Goal: Task Accomplishment & Management: Manage account settings

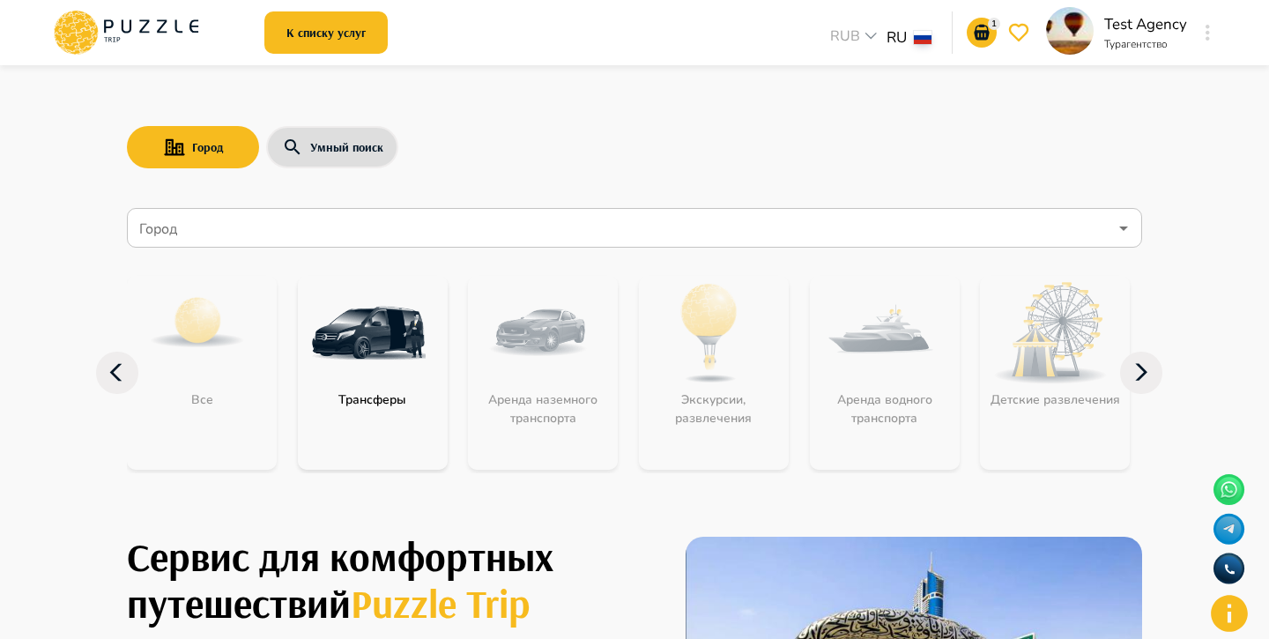
click at [1210, 33] on button "button" at bounding box center [1207, 32] width 13 height 25
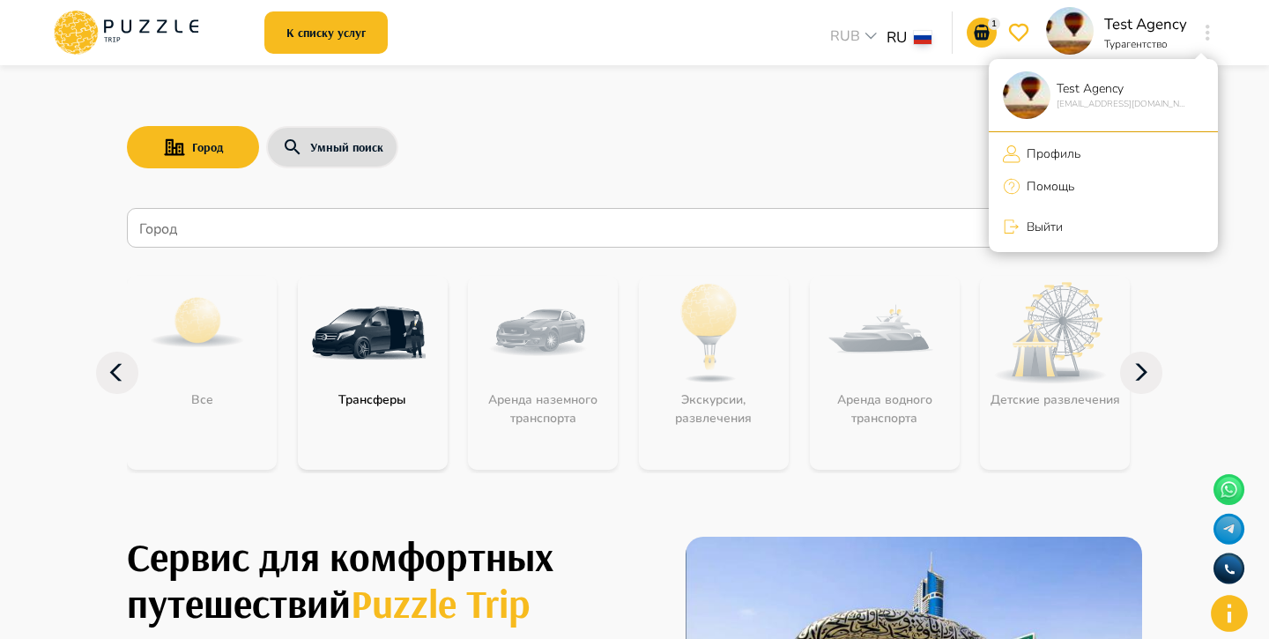
click at [1145, 240] on li "Выйти" at bounding box center [1102, 226] width 229 height 37
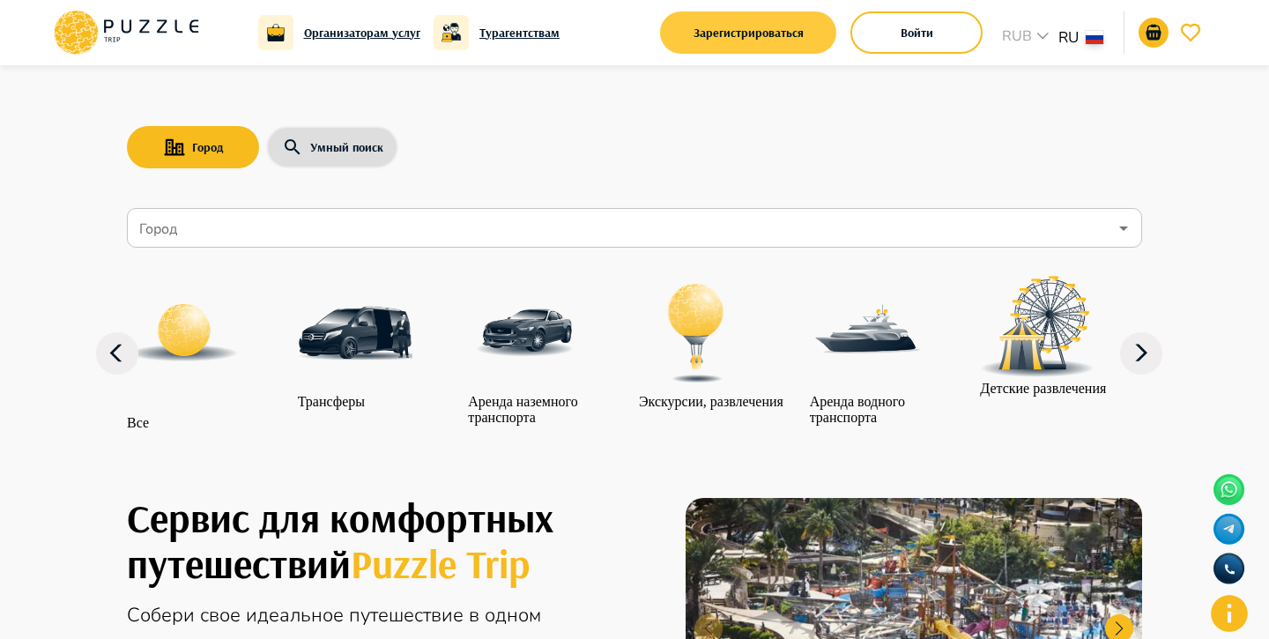
click at [777, 31] on button "Зарегистрироваться" at bounding box center [748, 32] width 176 height 42
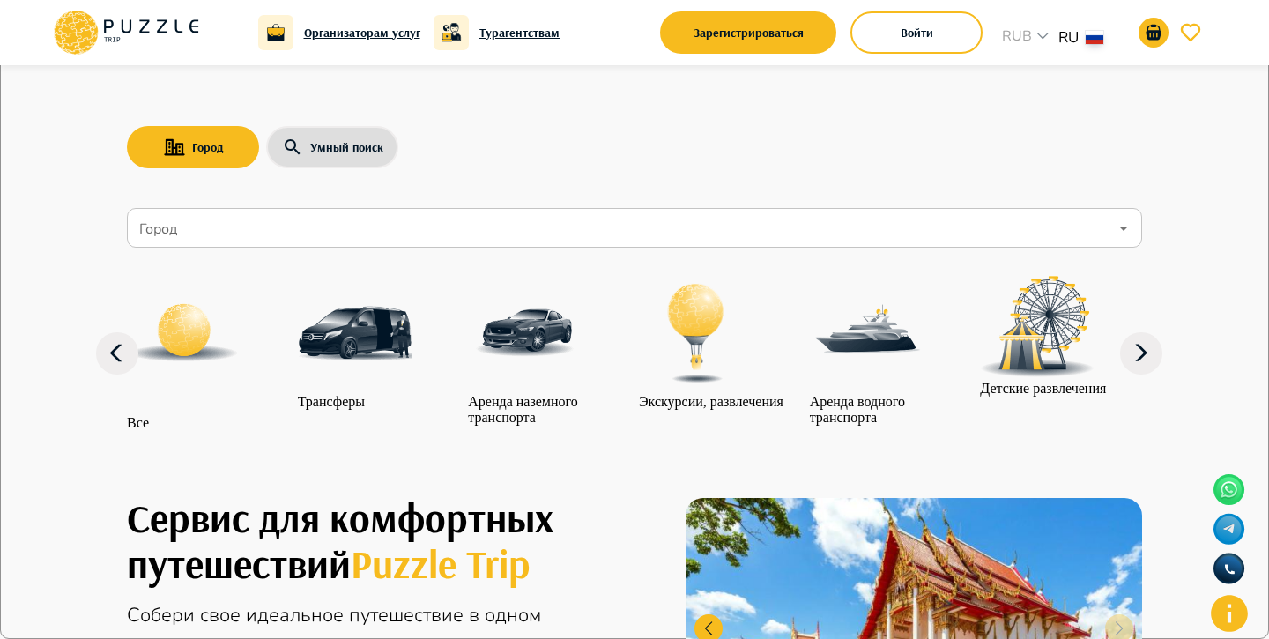
scroll to position [4, 0]
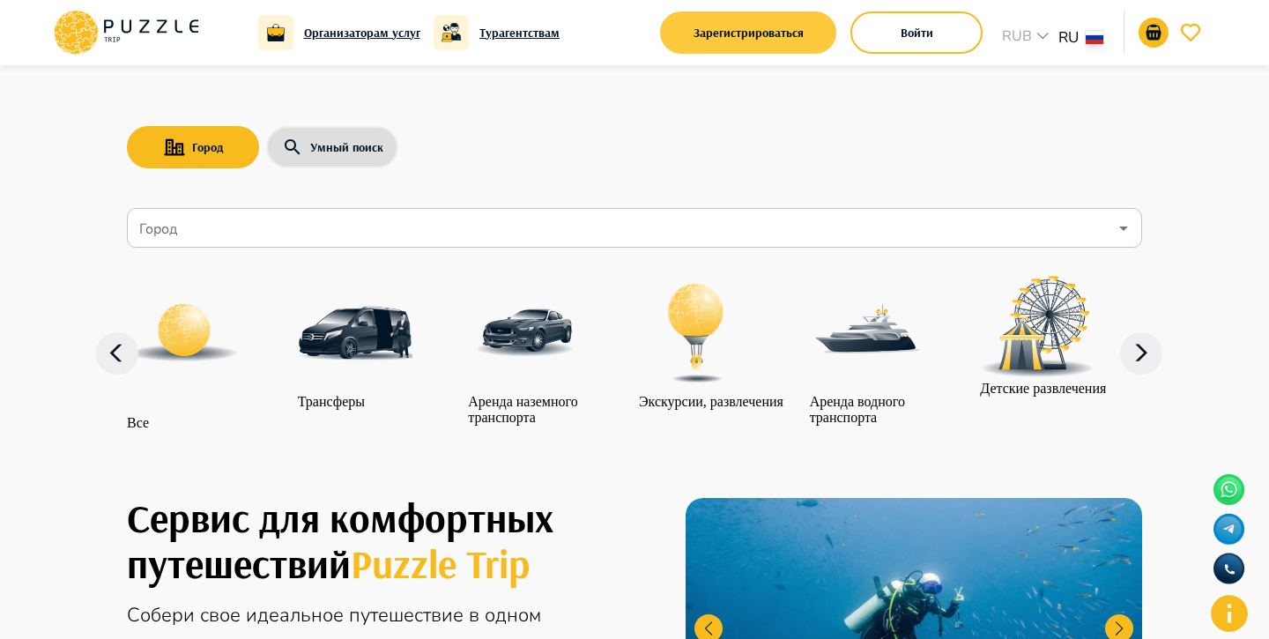
click at [788, 35] on button "Зарегистрироваться" at bounding box center [748, 32] width 176 height 42
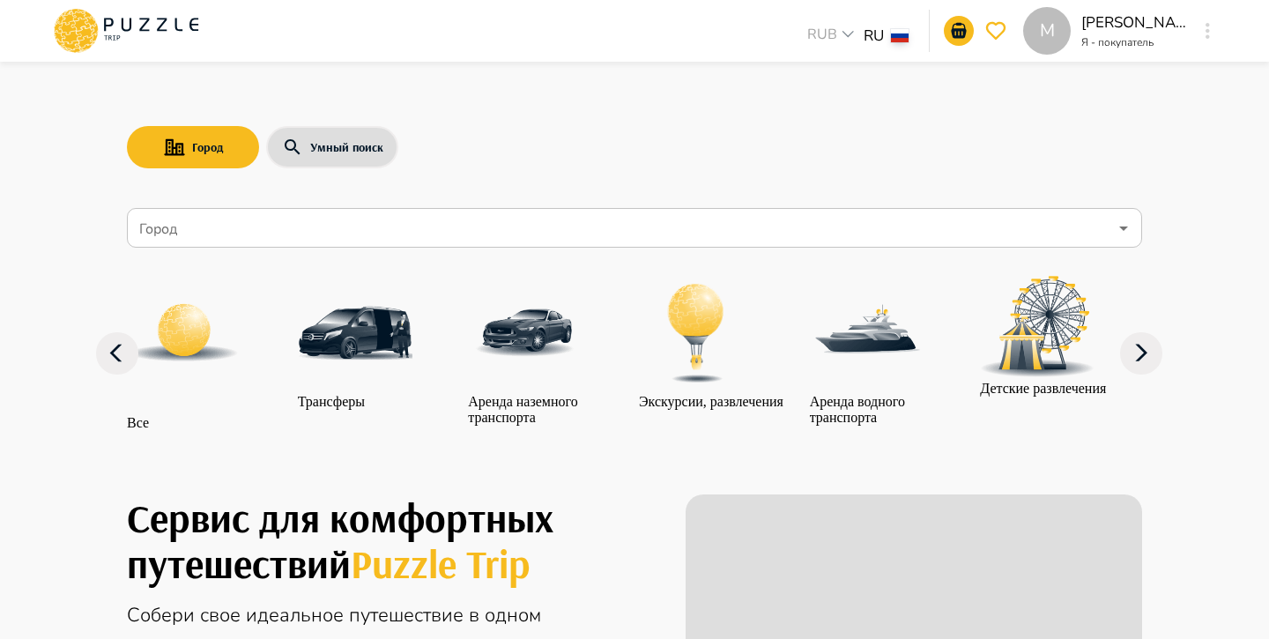
click at [1201, 39] on div "M" at bounding box center [1207, 31] width 20 height 32
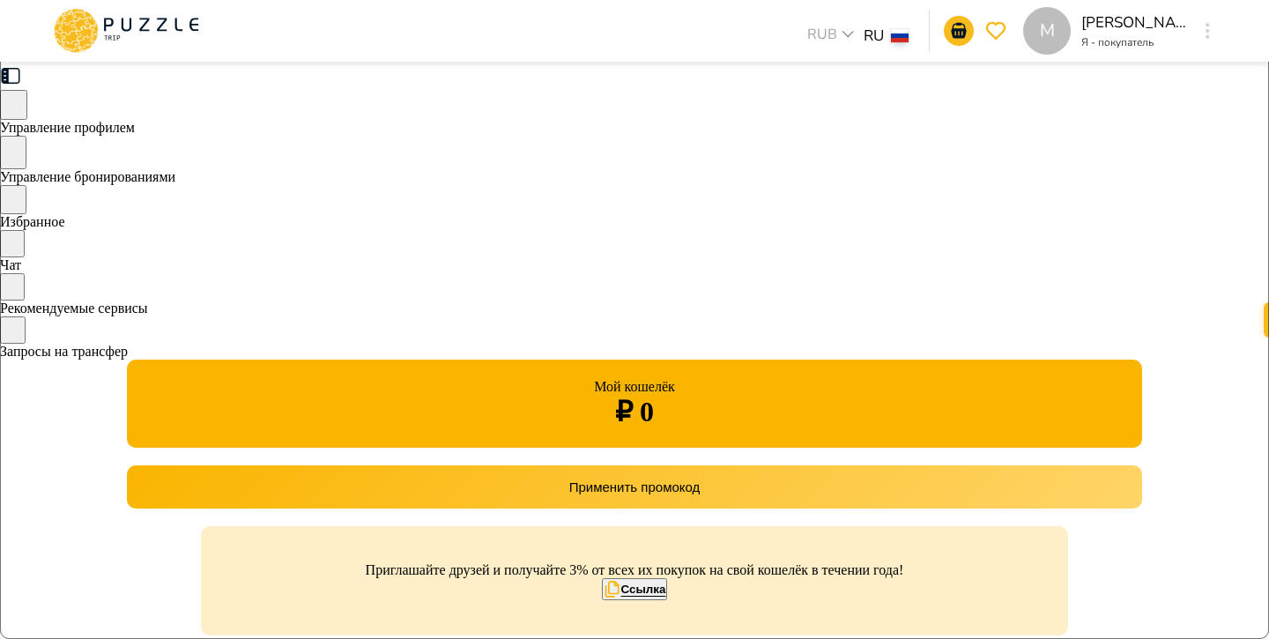
click at [336, 185] on div "Управление бронированиями" at bounding box center [634, 160] width 1269 height 49
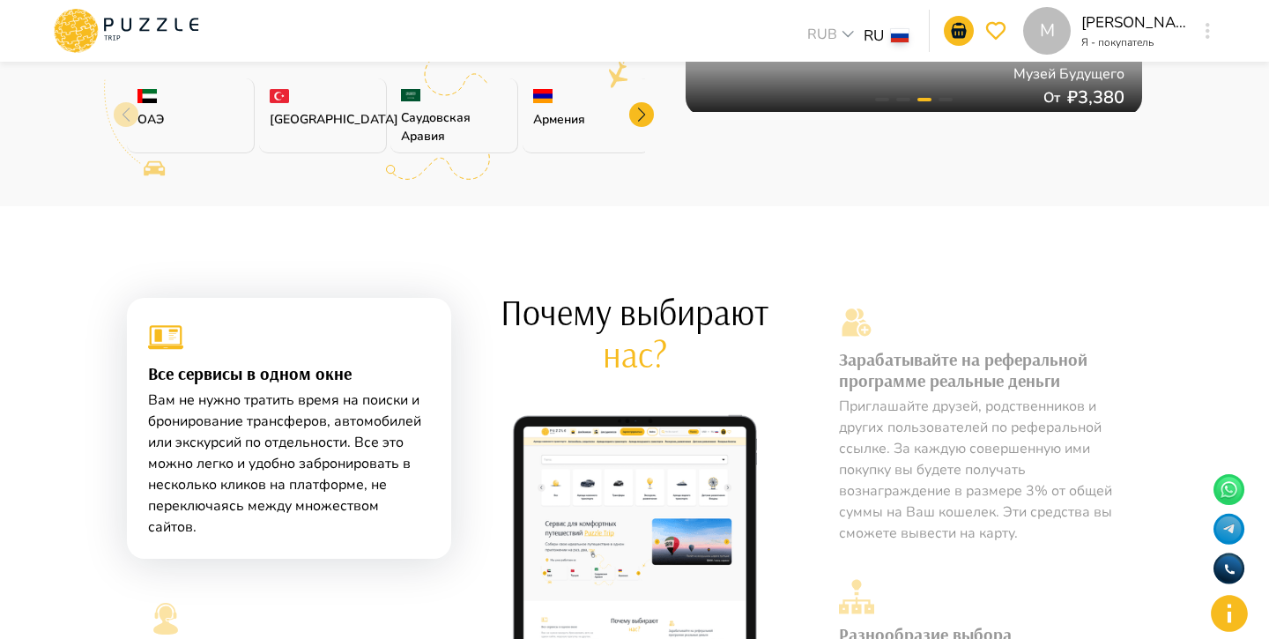
scroll to position [678, 0]
